Goal: Information Seeking & Learning: Understand process/instructions

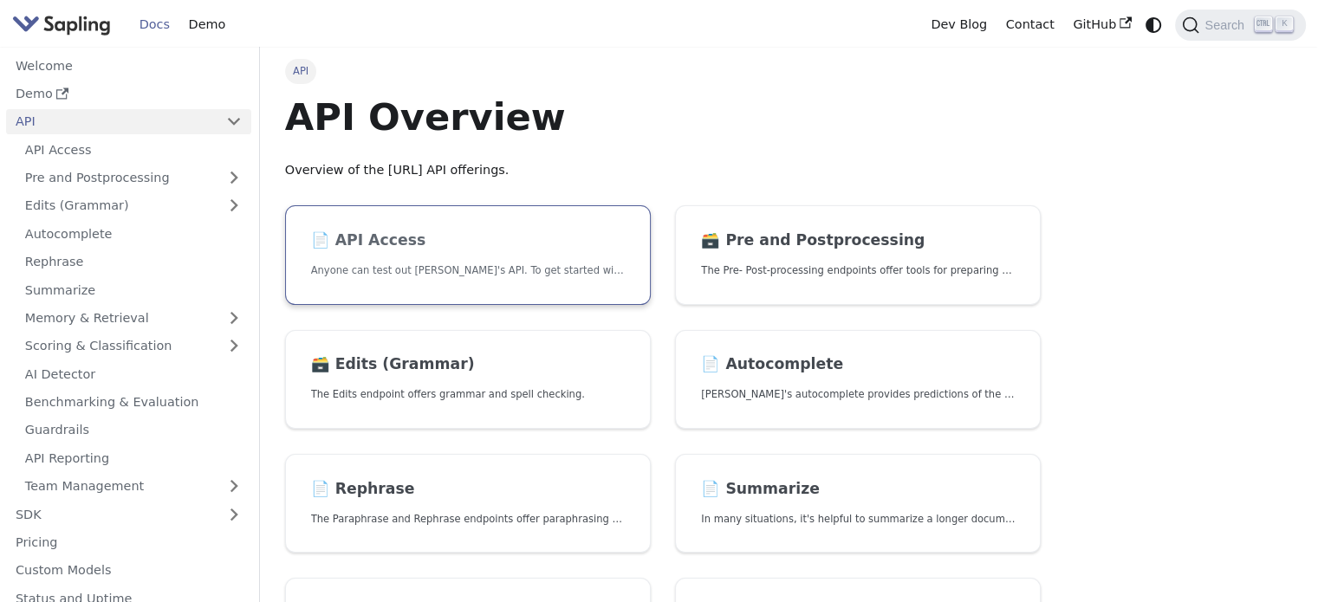
click at [501, 261] on link "📄️ API Access Anyone can test out [PERSON_NAME]'s API. To get started with the …" at bounding box center [468, 255] width 366 height 100
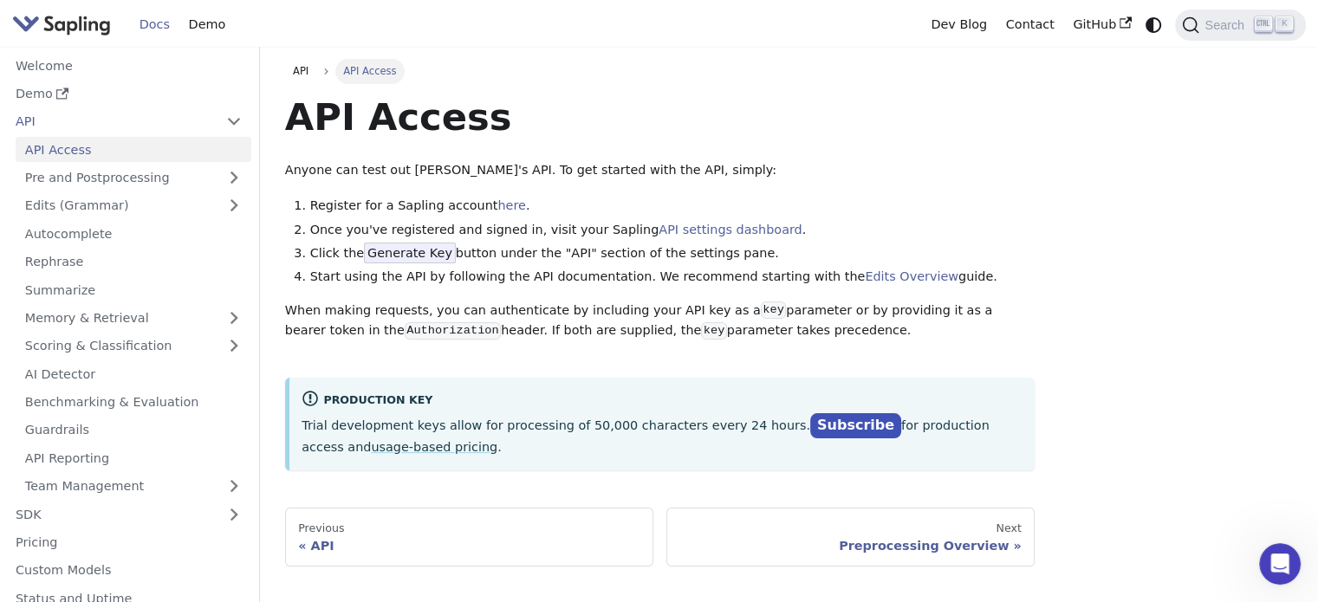
click at [946, 253] on li "Click the Generate Key button under the "API" section of the settings pane." at bounding box center [672, 254] width 725 height 21
click at [810, 430] on link "Subscribe" at bounding box center [855, 425] width 91 height 25
click at [839, 225] on li "Once you've registered and signed in, visit your Sapling API settings dashboard…" at bounding box center [672, 230] width 725 height 21
drag, startPoint x: 409, startPoint y: 280, endPoint x: 454, endPoint y: 282, distance: 45.1
click at [454, 282] on li "Start using the API by following the API documentation. We recommend starting w…" at bounding box center [672, 277] width 725 height 21
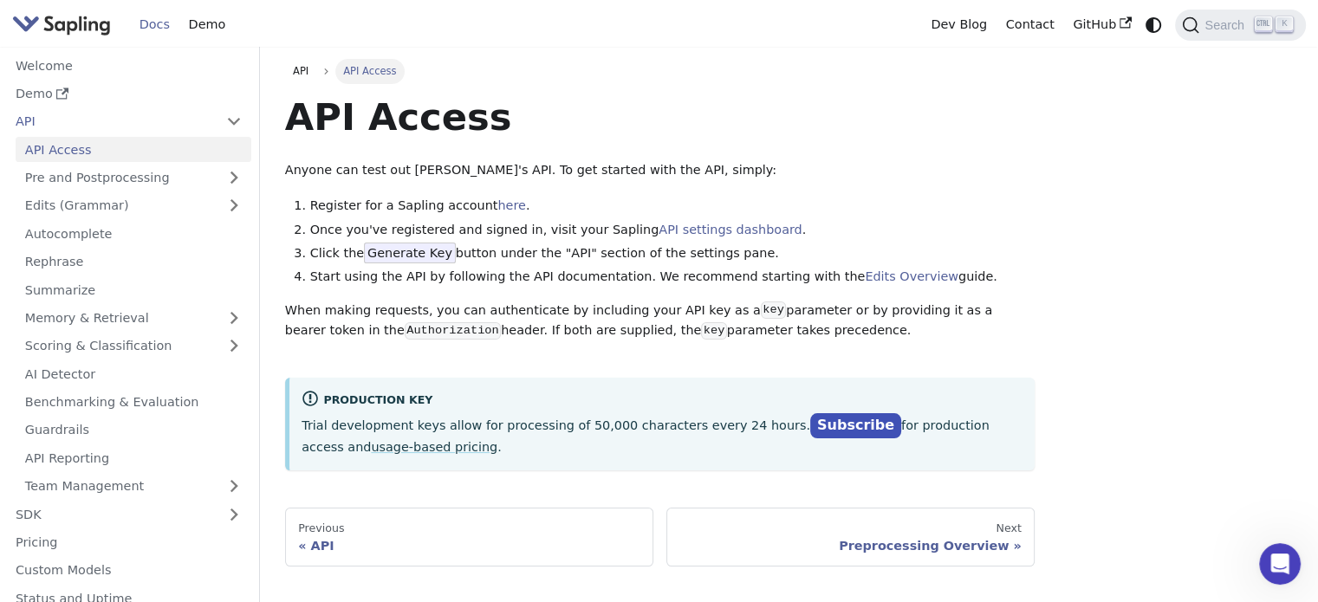
click at [394, 313] on p "When making requests, you can authenticate by including your API key as a key p…" at bounding box center [660, 322] width 750 height 42
click at [497, 204] on link "here" at bounding box center [511, 205] width 28 height 14
